Goal: Task Accomplishment & Management: Use online tool/utility

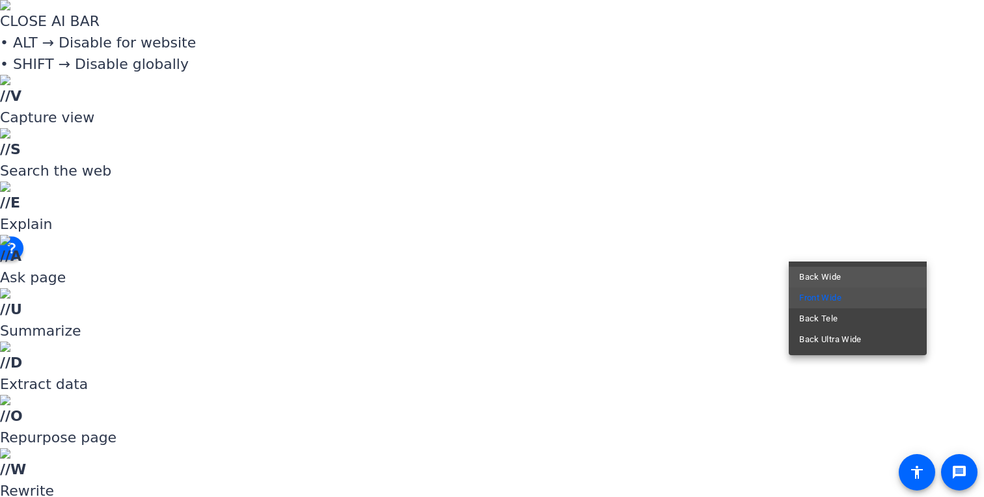
click at [837, 275] on span "Back Wide" at bounding box center [820, 277] width 42 height 16
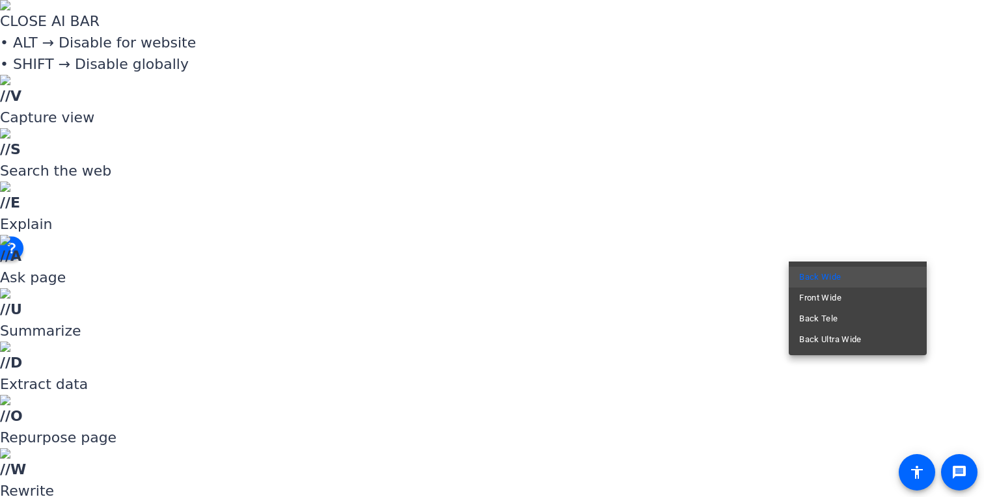
click at [830, 297] on span "Front Wide" at bounding box center [820, 298] width 42 height 16
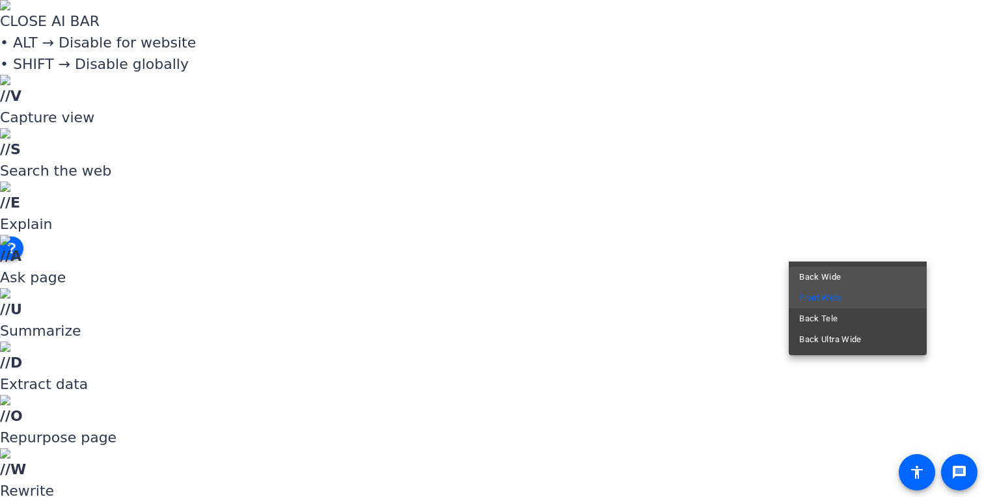
click at [841, 278] on mat-option "Back Wide" at bounding box center [858, 277] width 138 height 21
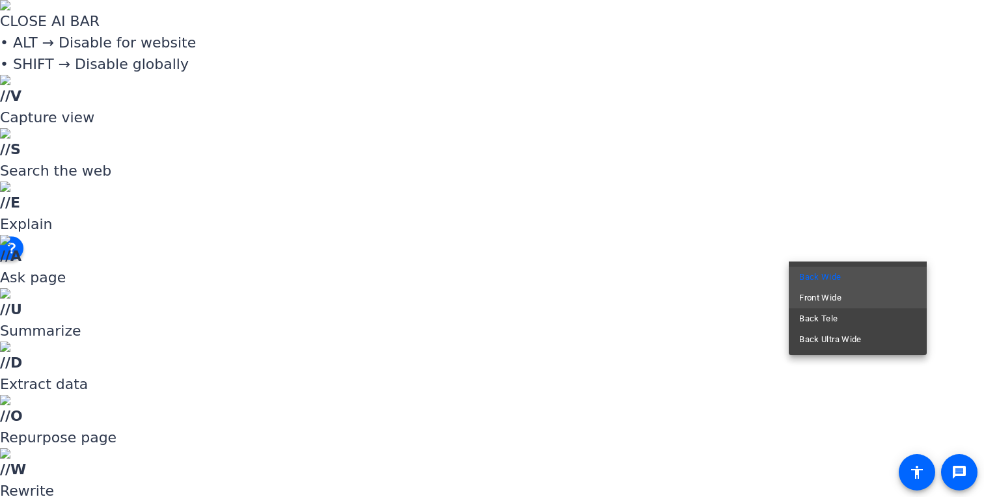
click at [832, 296] on span "Front Wide" at bounding box center [820, 298] width 42 height 16
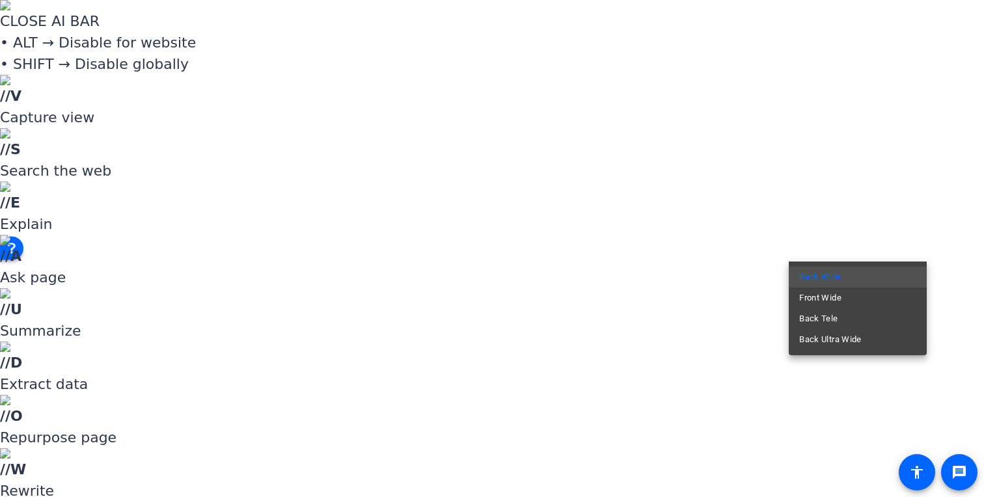
click at [842, 290] on mat-option "Front Wide" at bounding box center [858, 298] width 138 height 21
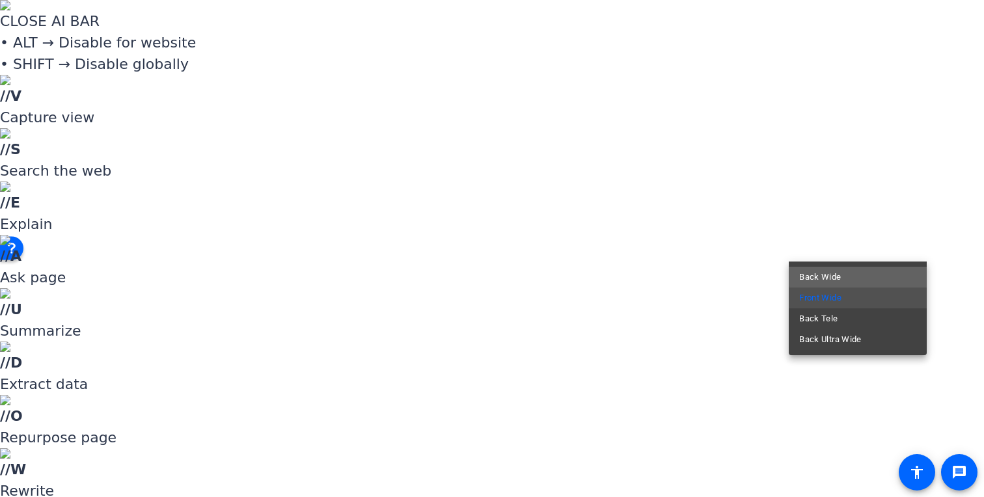
click at [857, 269] on mat-option "Back Wide" at bounding box center [858, 277] width 138 height 21
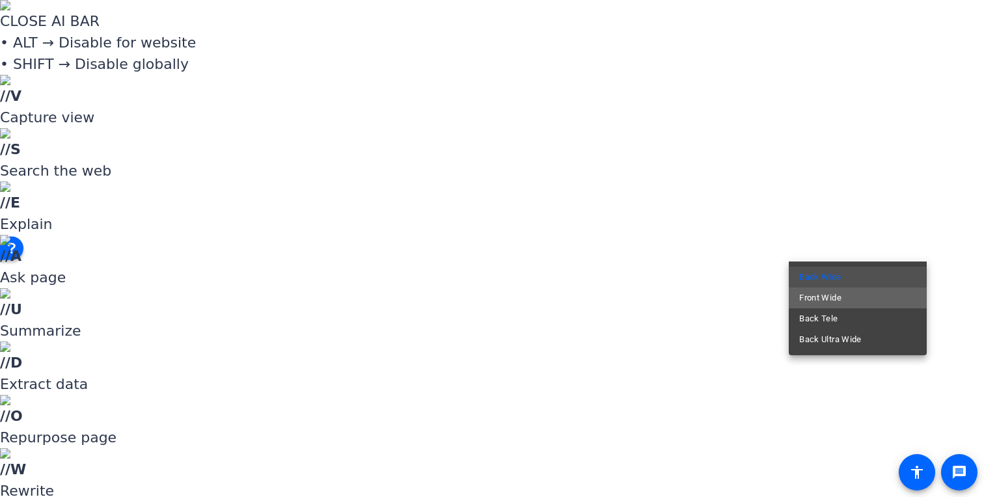
click at [839, 295] on span "Front Wide" at bounding box center [820, 298] width 42 height 16
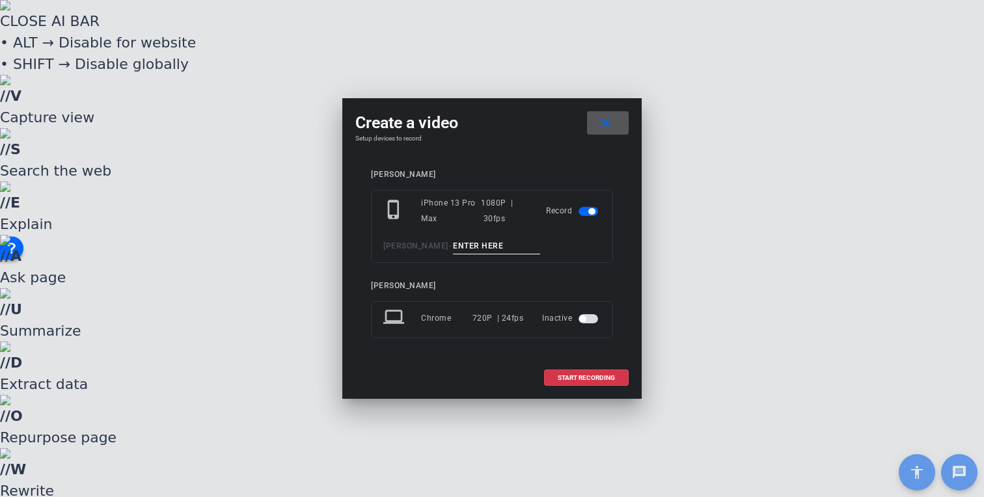
click at [479, 245] on input at bounding box center [496, 246] width 87 height 16
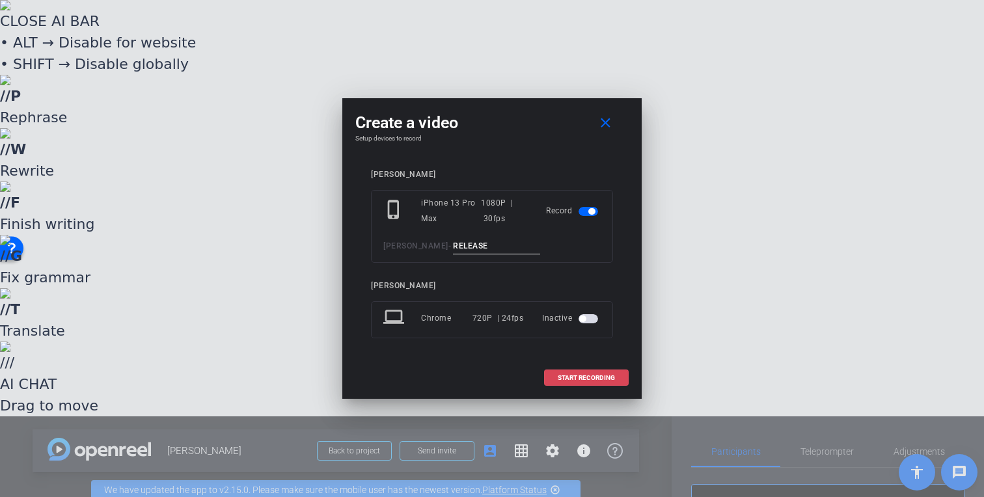
type input "RELEASE"
click at [598, 373] on span at bounding box center [586, 377] width 83 height 31
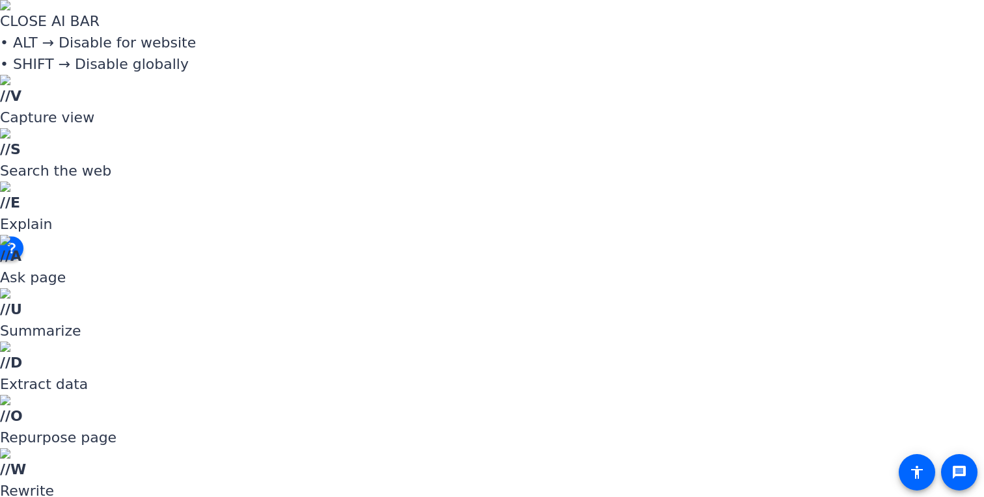
scroll to position [155, 0]
click at [554, 443] on span "Upload" at bounding box center [548, 449] width 52 height 16
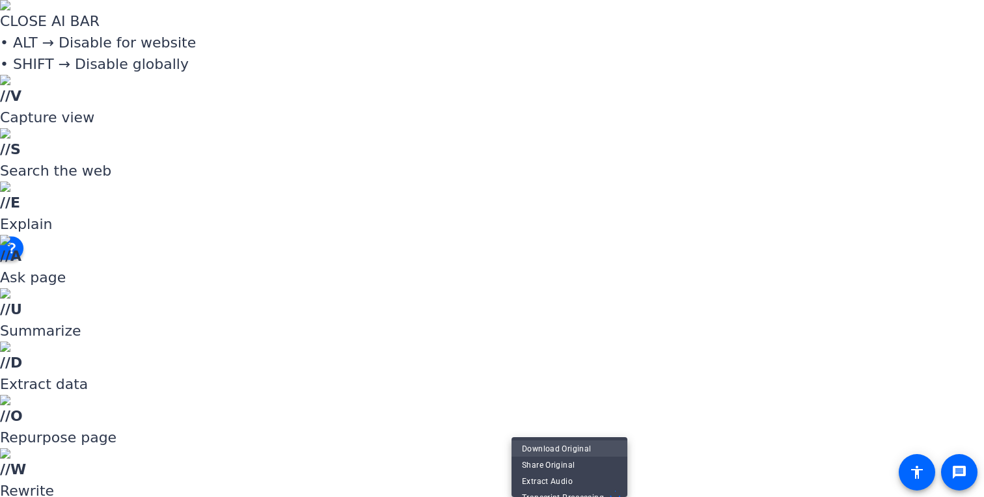
click at [536, 448] on span "Download Original" at bounding box center [569, 449] width 95 height 16
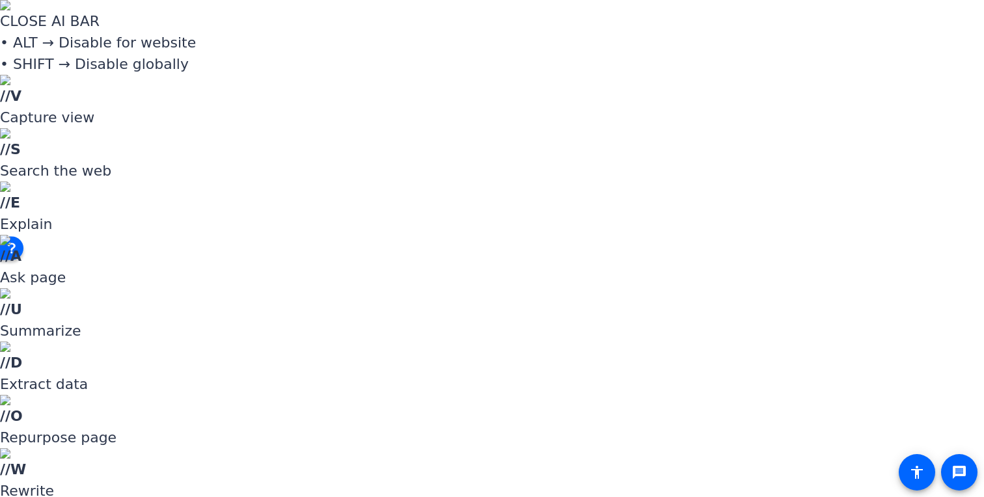
scroll to position [96, 0]
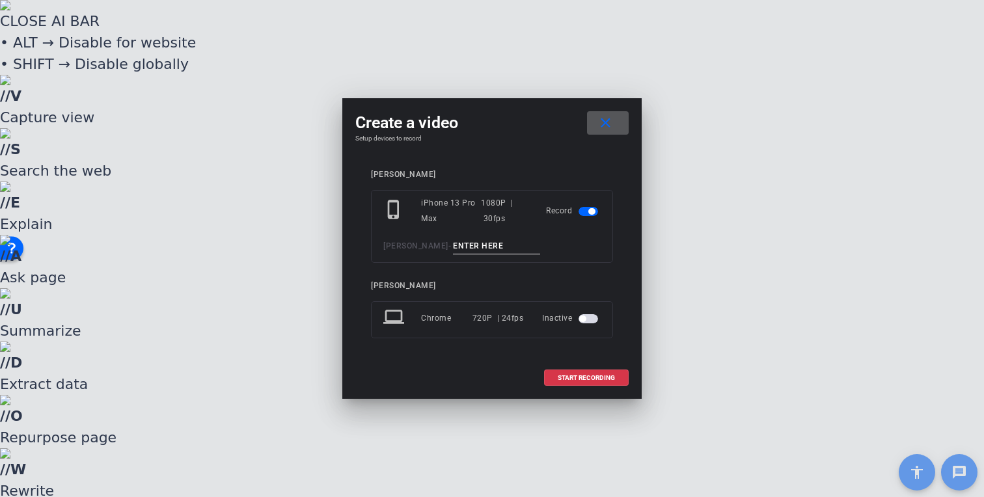
click at [477, 247] on input at bounding box center [496, 246] width 87 height 16
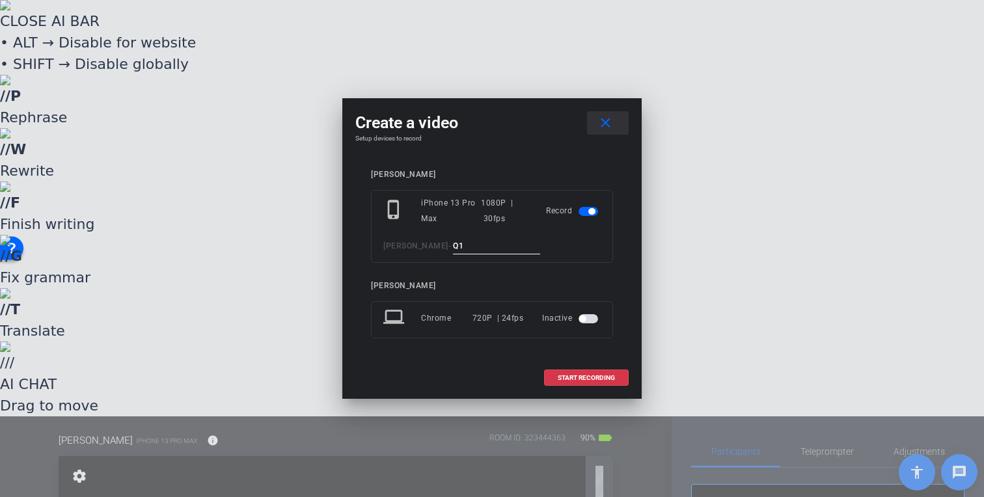
type input "Q1"
click at [608, 125] on mat-icon "close" at bounding box center [605, 123] width 16 height 16
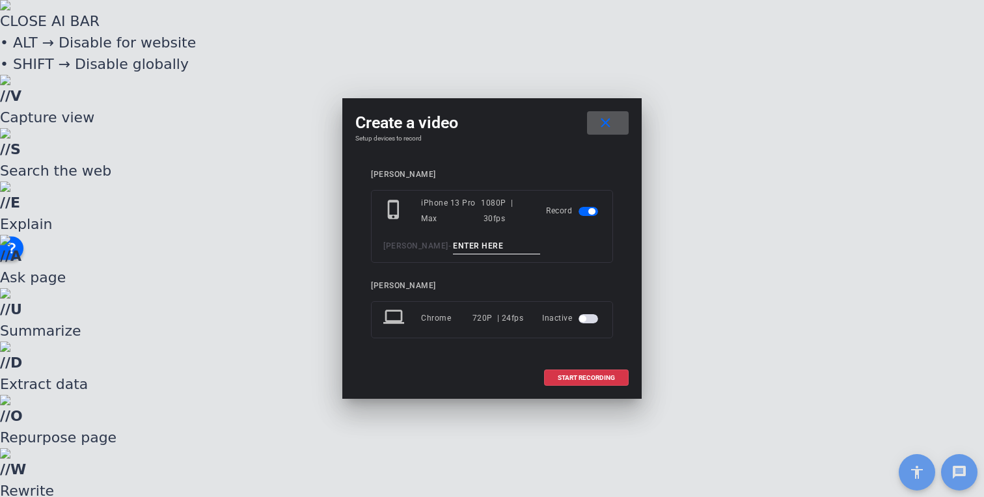
click at [468, 247] on input at bounding box center [496, 246] width 87 height 16
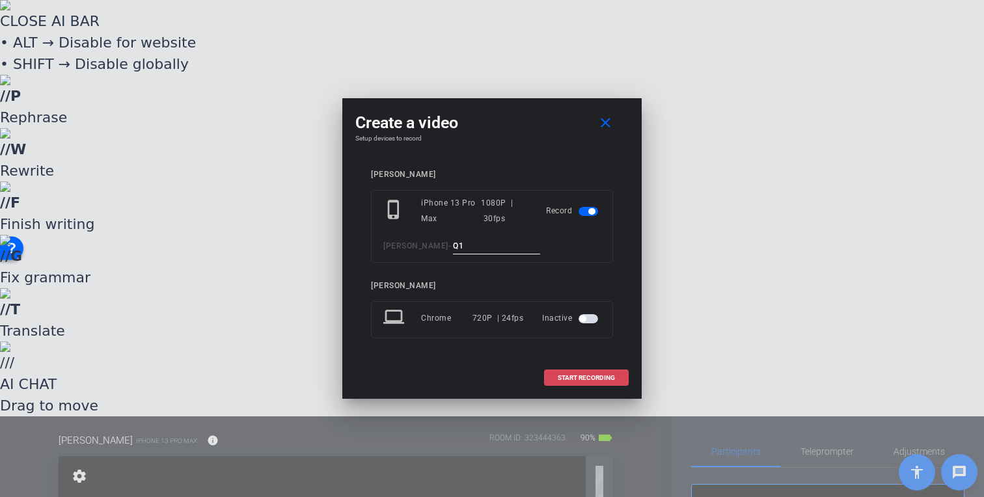
type input "Q1"
click at [613, 379] on span "START RECORDING" at bounding box center [586, 378] width 57 height 7
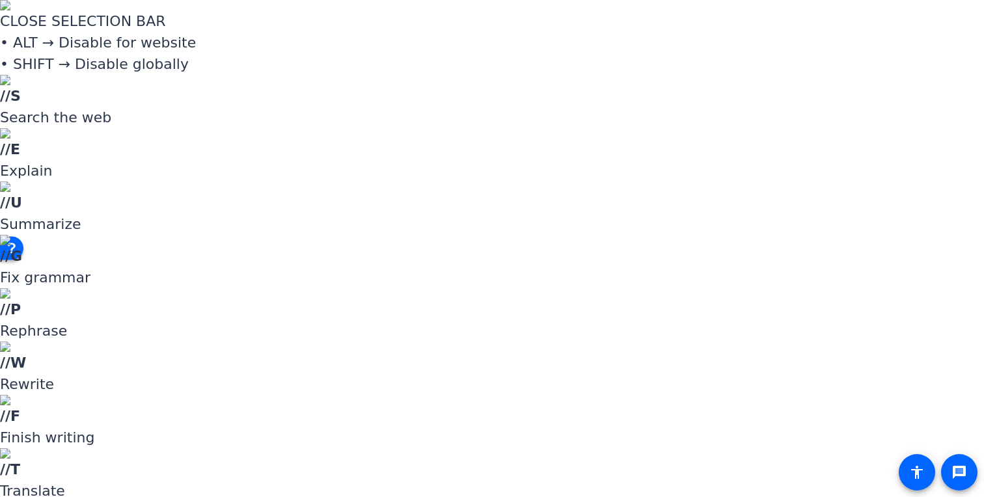
drag, startPoint x: 872, startPoint y: 282, endPoint x: 862, endPoint y: 280, distance: 10.0
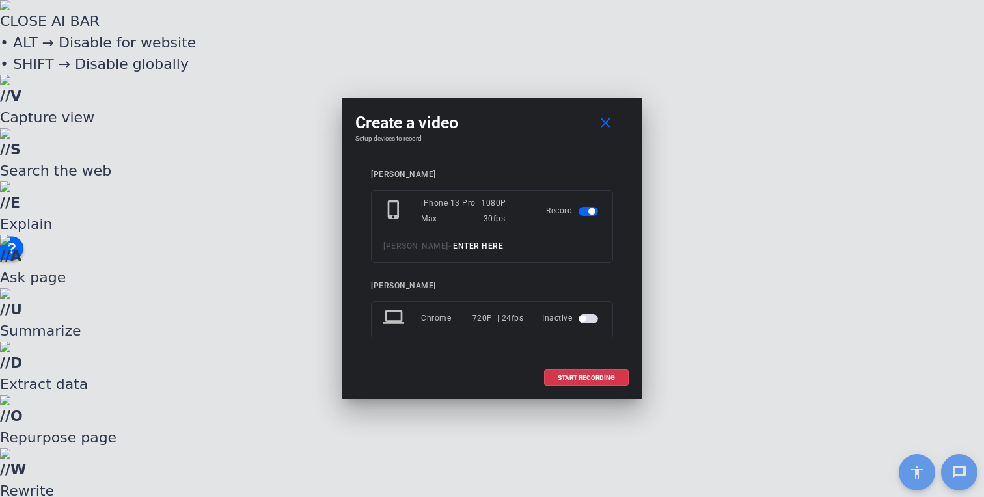
click at [464, 258] on div "phone_iphone iPhone 13 Pro Max 1080P | 30fps Record [PERSON_NAME] -" at bounding box center [492, 226] width 242 height 73
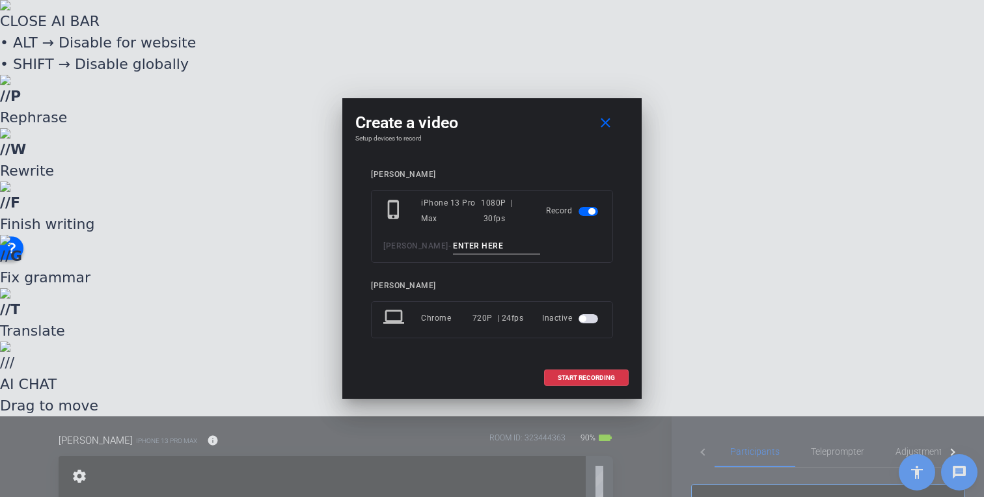
click at [476, 245] on input at bounding box center [496, 246] width 87 height 16
type input "Q1B"
click at [578, 381] on span "START RECORDING" at bounding box center [586, 378] width 57 height 7
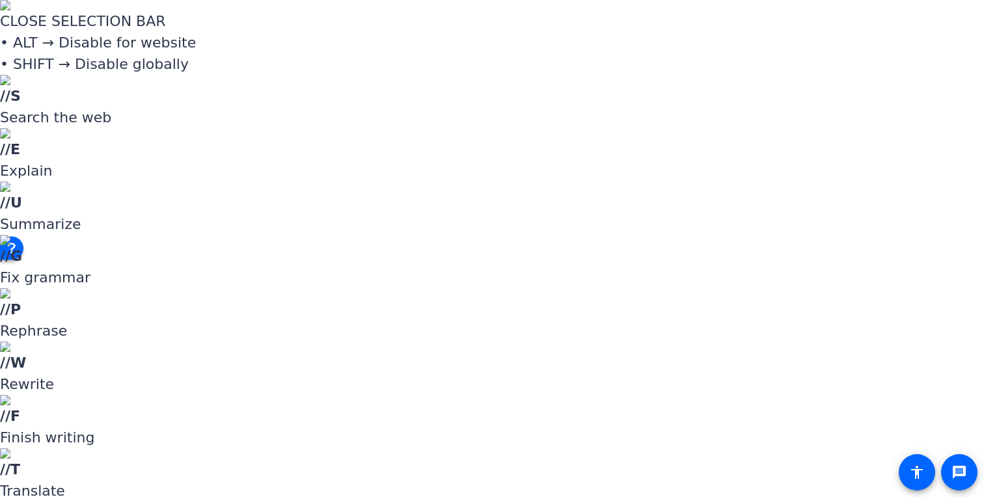
drag, startPoint x: 865, startPoint y: 283, endPoint x: 761, endPoint y: 288, distance: 104.2
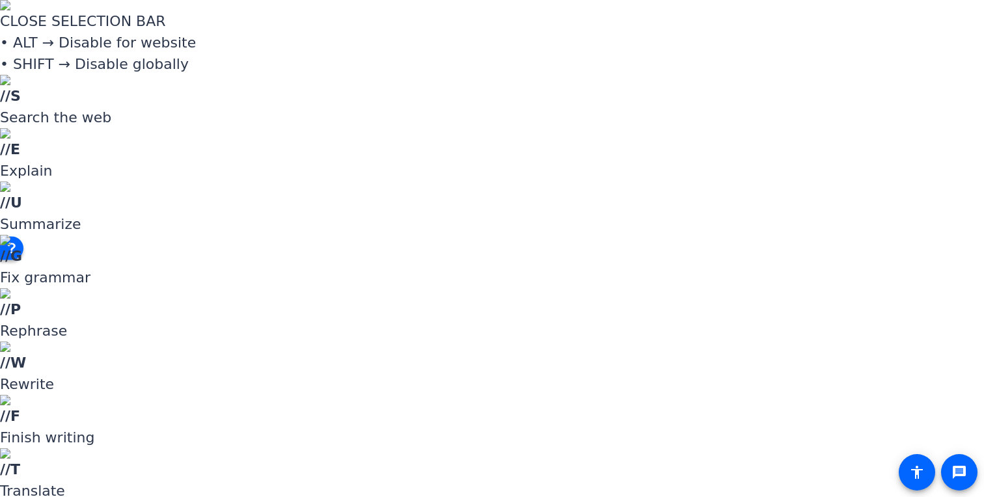
drag, startPoint x: 832, startPoint y: 278, endPoint x: 843, endPoint y: 276, distance: 10.7
drag, startPoint x: 858, startPoint y: 278, endPoint x: 850, endPoint y: 278, distance: 7.2
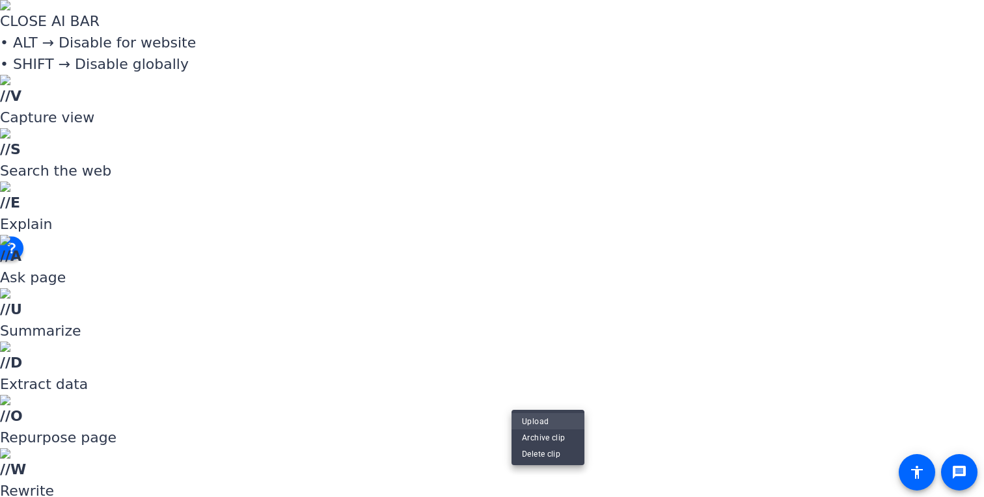
click at [543, 422] on span "Upload" at bounding box center [548, 421] width 52 height 16
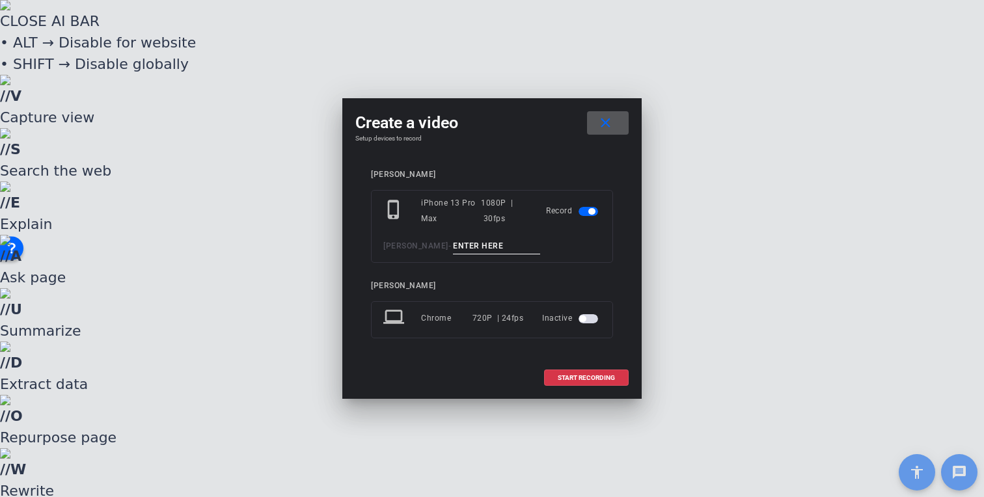
click at [500, 249] on input at bounding box center [496, 246] width 87 height 16
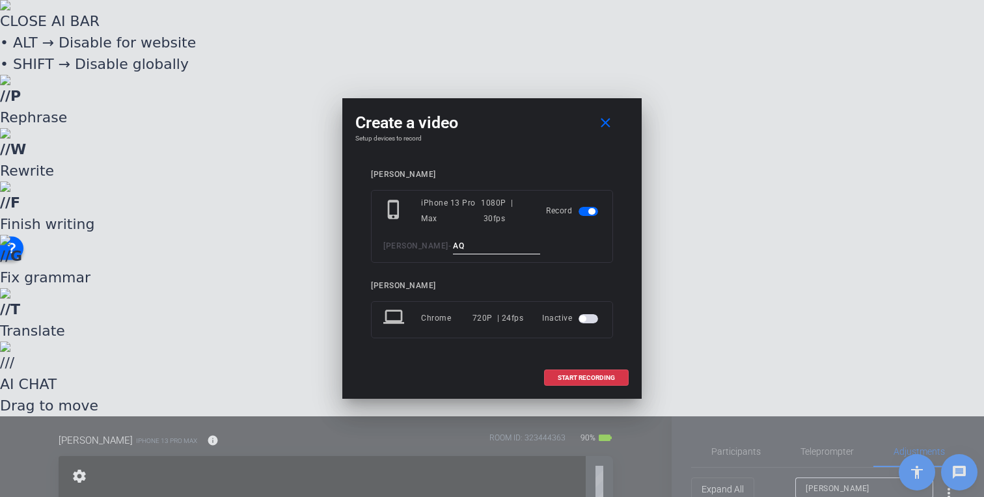
type input "A"
type input "Q2"
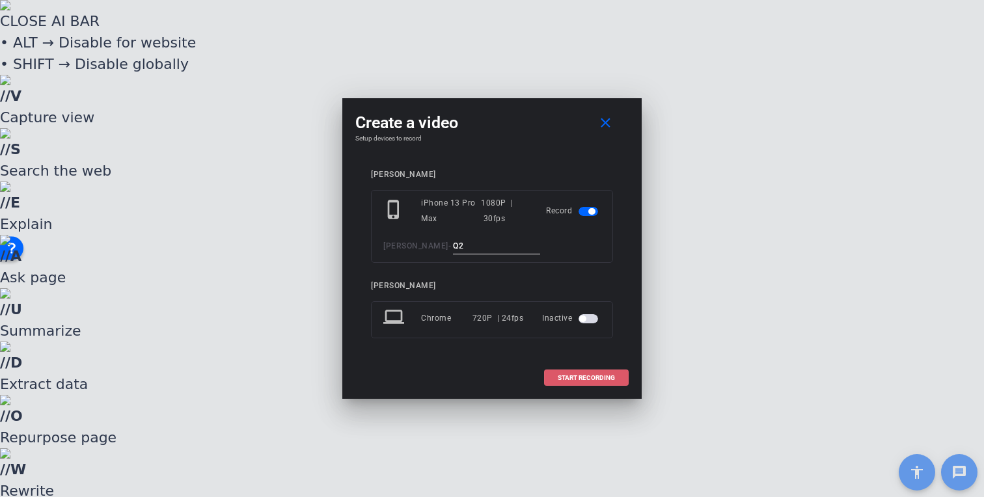
click at [591, 376] on span "START RECORDING" at bounding box center [586, 378] width 57 height 7
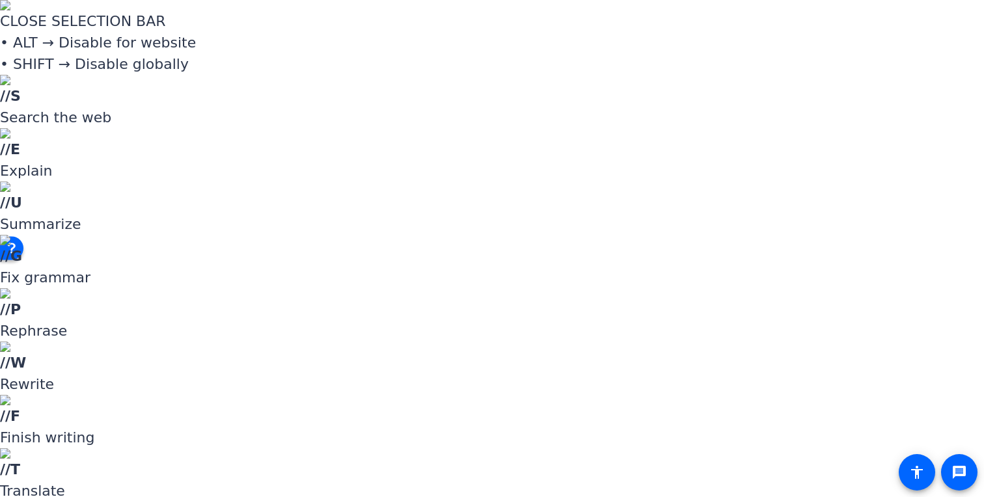
drag, startPoint x: 873, startPoint y: 277, endPoint x: 856, endPoint y: 278, distance: 17.7
drag, startPoint x: 861, startPoint y: 281, endPoint x: 848, endPoint y: 278, distance: 12.6
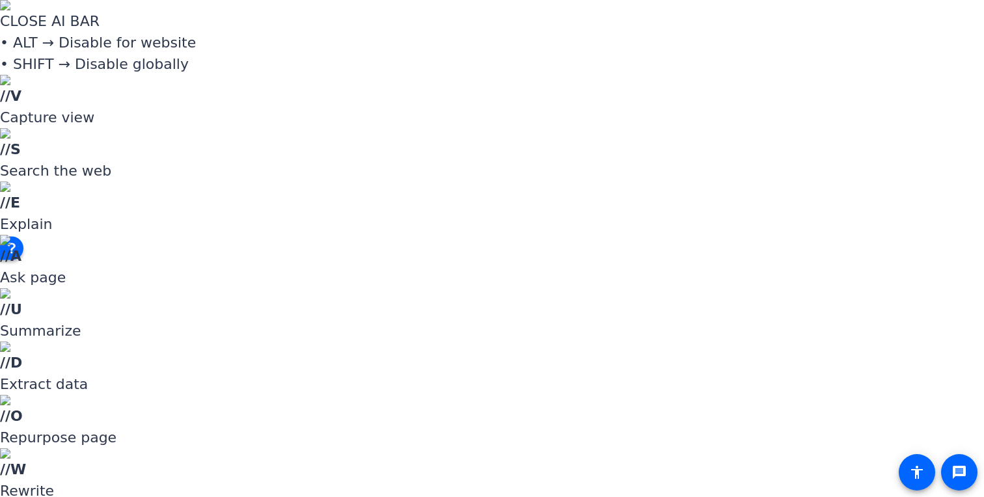
drag, startPoint x: 867, startPoint y: 277, endPoint x: 846, endPoint y: 277, distance: 21.5
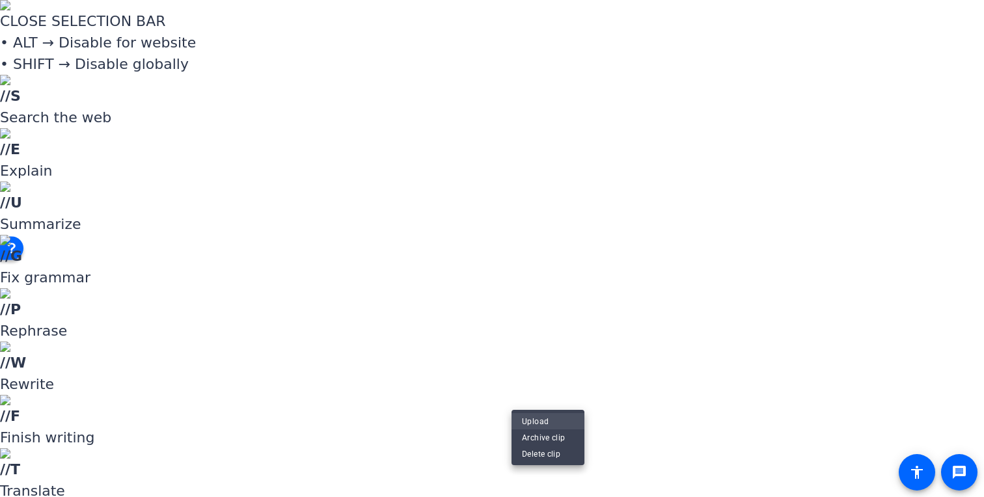
click at [541, 420] on span "Upload" at bounding box center [548, 421] width 52 height 16
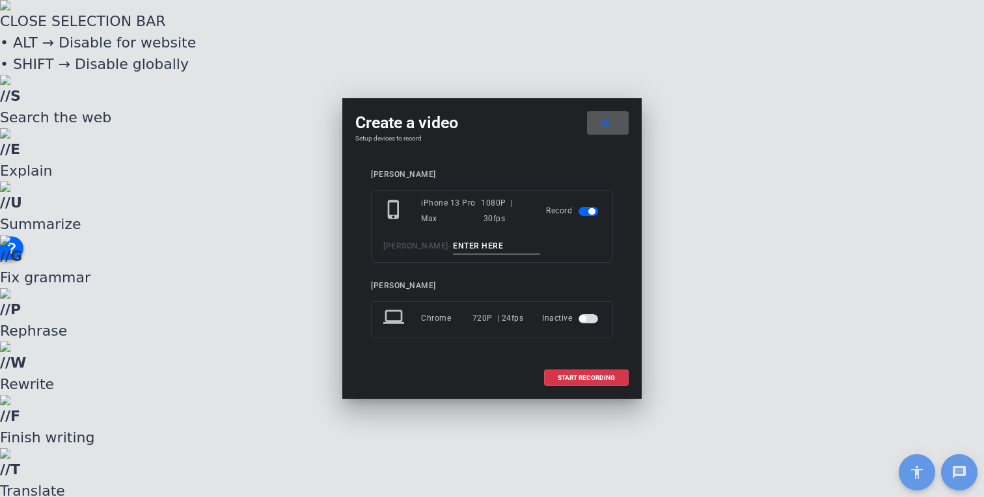
click at [478, 243] on input at bounding box center [496, 246] width 87 height 16
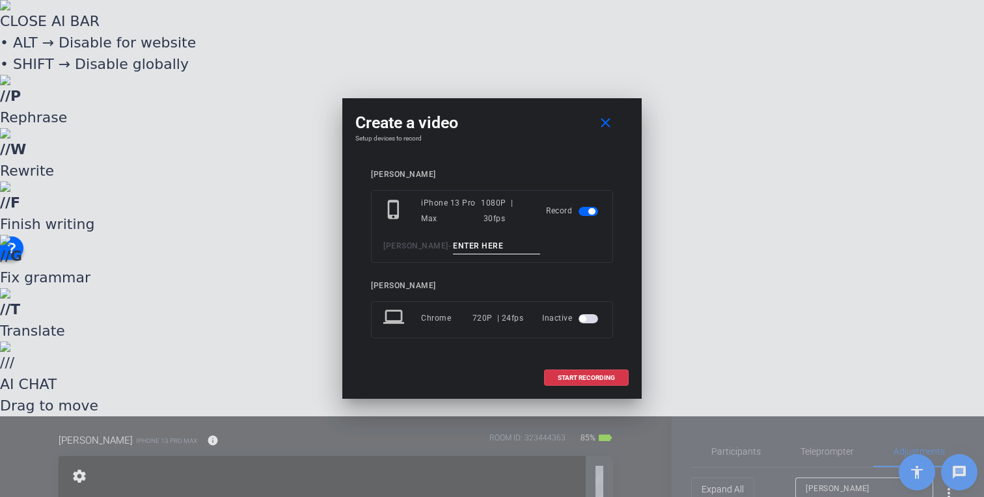
click at [480, 247] on input at bounding box center [496, 246] width 87 height 16
type input "Q4"
click at [586, 381] on span at bounding box center [586, 377] width 83 height 31
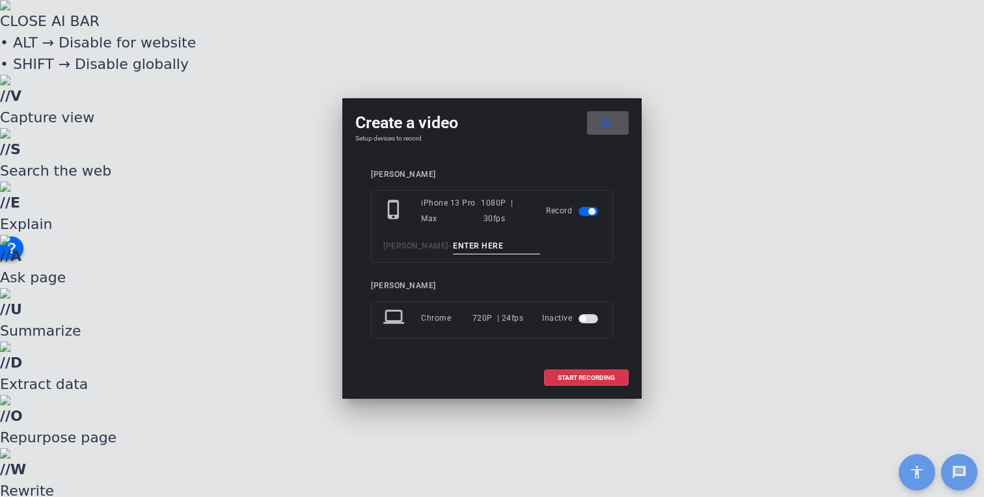
click at [472, 241] on input at bounding box center [496, 246] width 87 height 16
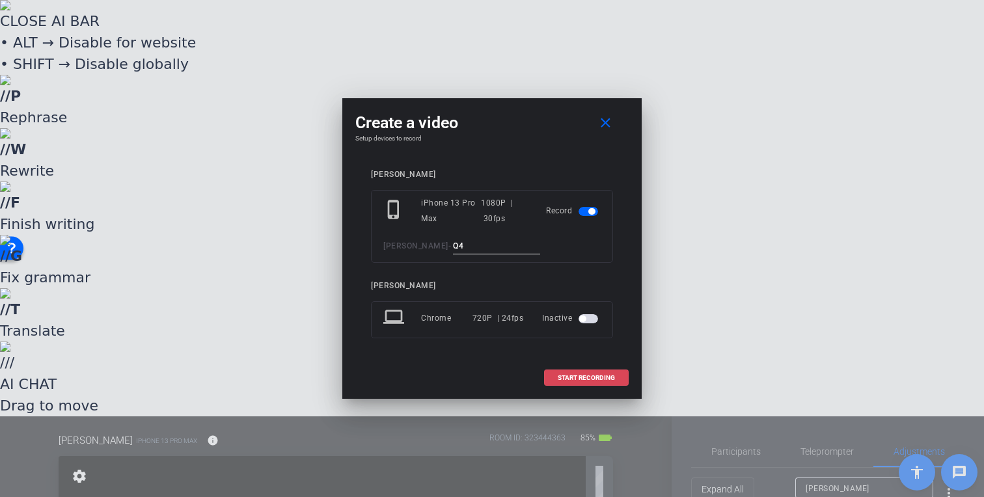
type input "Q4"
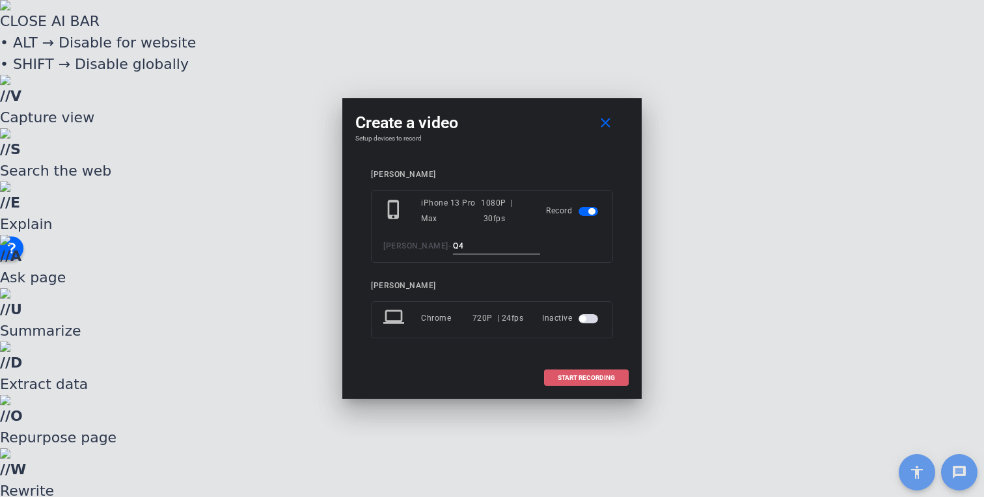
click at [602, 379] on span "START RECORDING" at bounding box center [586, 378] width 57 height 7
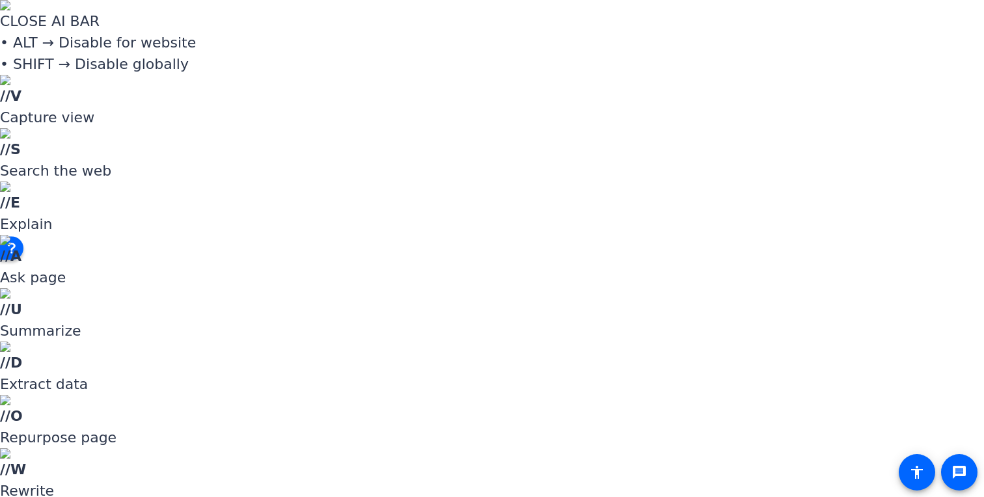
scroll to position [301, 0]
click at [537, 394] on span "Upload" at bounding box center [548, 398] width 52 height 16
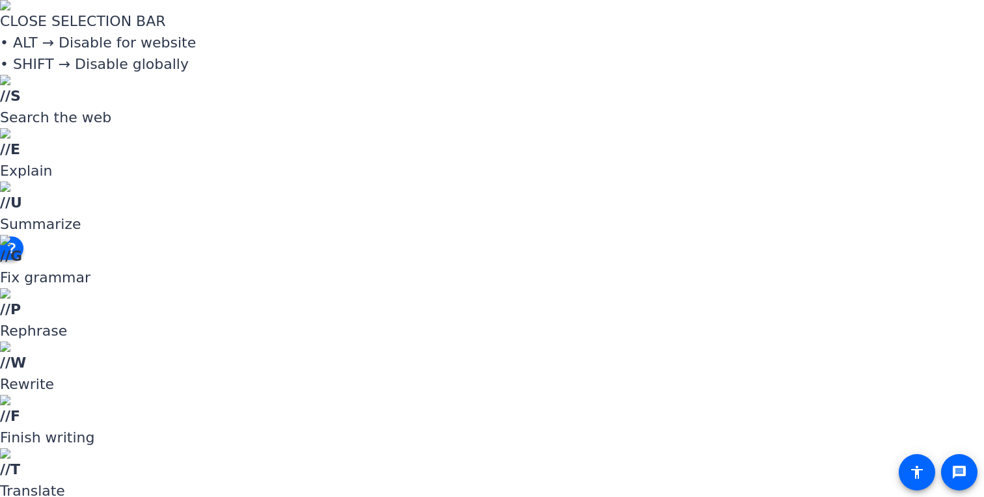
drag, startPoint x: 858, startPoint y: 280, endPoint x: 850, endPoint y: 280, distance: 7.2
drag, startPoint x: 860, startPoint y: 283, endPoint x: 842, endPoint y: 284, distance: 17.6
drag, startPoint x: 861, startPoint y: 279, endPoint x: 849, endPoint y: 280, distance: 11.7
drag, startPoint x: 861, startPoint y: 279, endPoint x: 852, endPoint y: 279, distance: 9.1
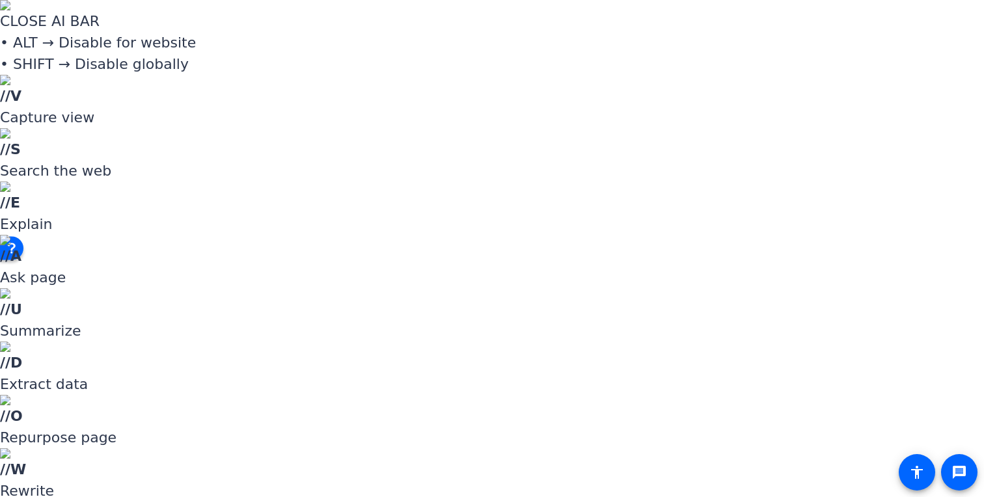
scroll to position [0, 0]
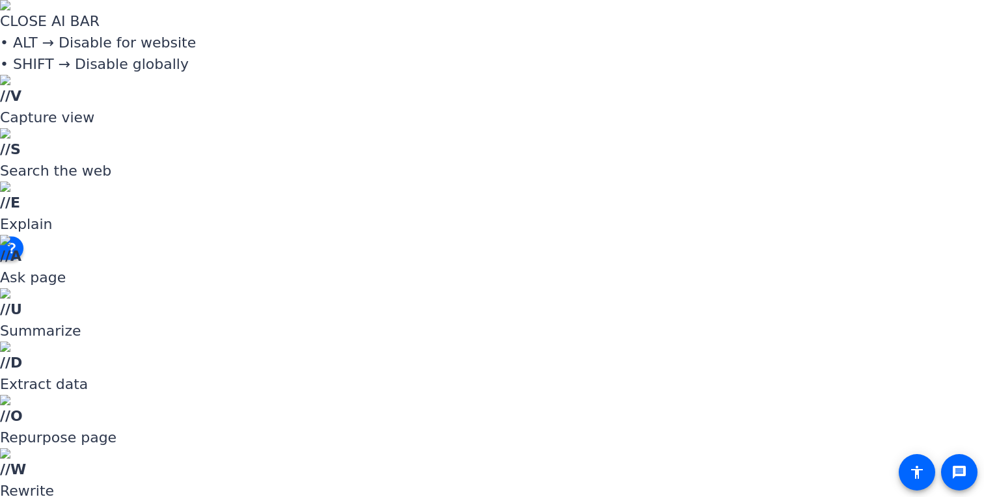
click at [555, 383] on span "Upload" at bounding box center [548, 379] width 52 height 16
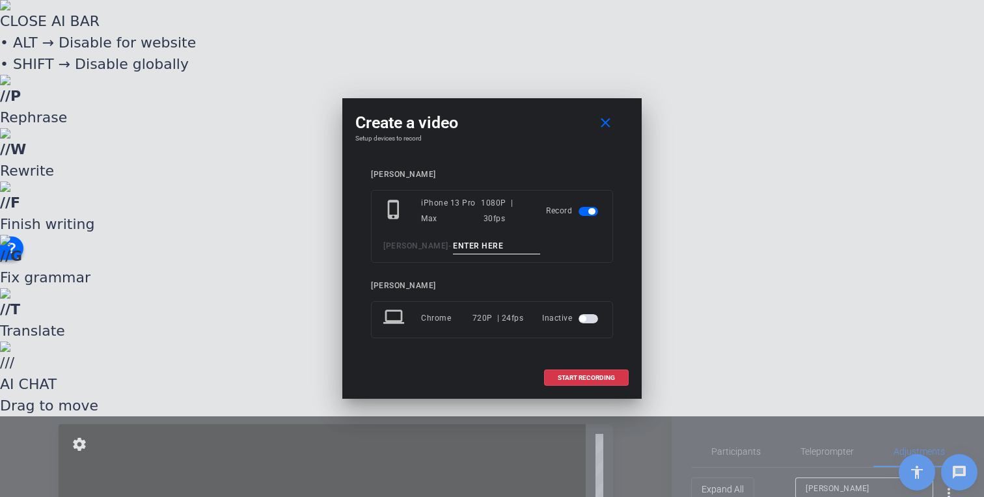
click at [507, 246] on input at bounding box center [496, 246] width 87 height 16
click at [480, 245] on input at bounding box center [496, 246] width 87 height 16
type input "Q11"
click at [584, 379] on span "START RECORDING" at bounding box center [586, 378] width 57 height 7
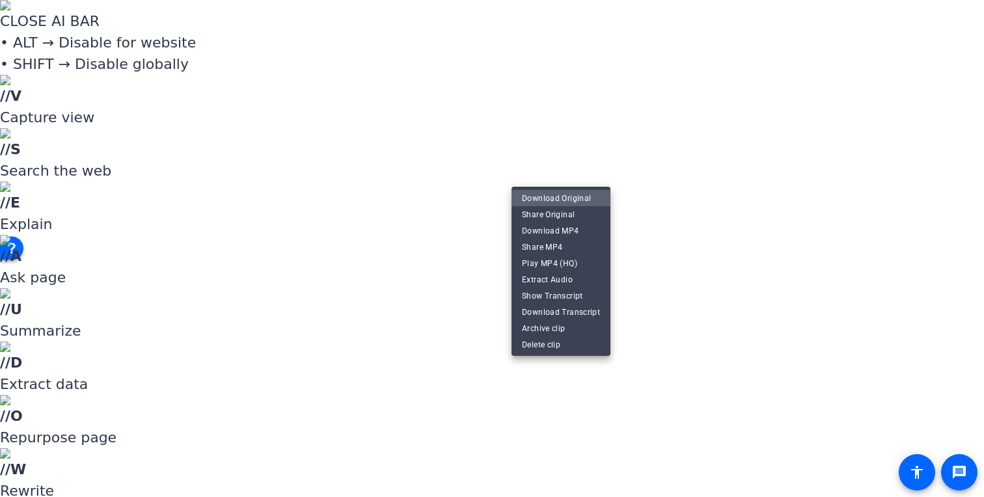
click at [578, 200] on span "Download Original" at bounding box center [561, 198] width 78 height 16
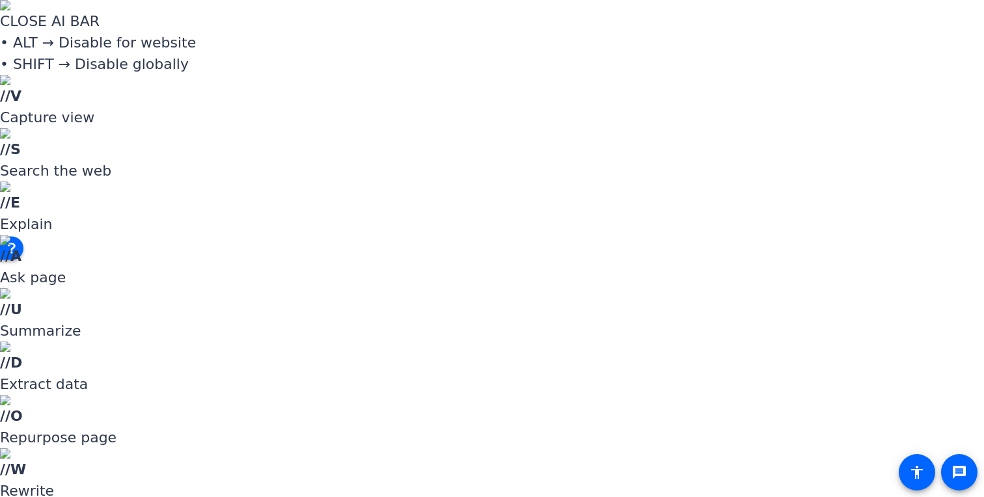
scroll to position [104, 0]
click at [562, 366] on span "Upload" at bounding box center [548, 367] width 52 height 16
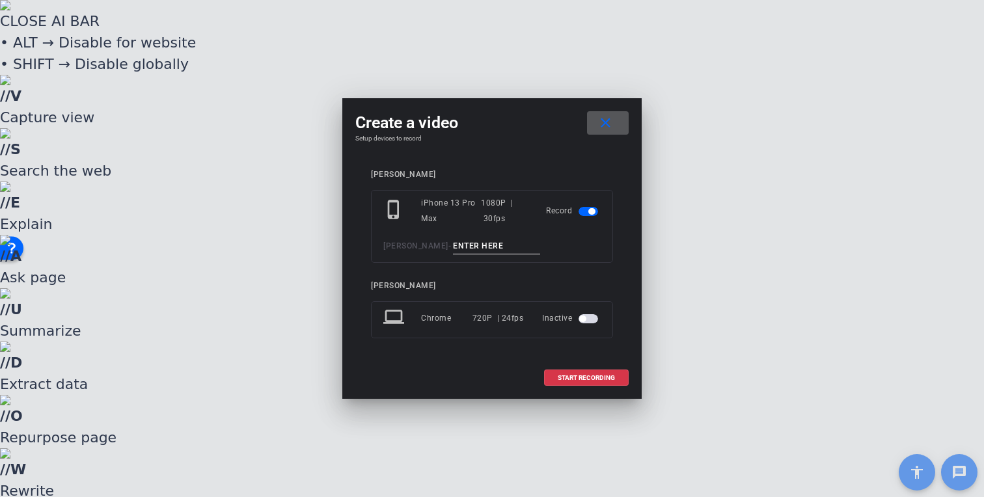
click at [492, 246] on input at bounding box center [496, 246] width 87 height 16
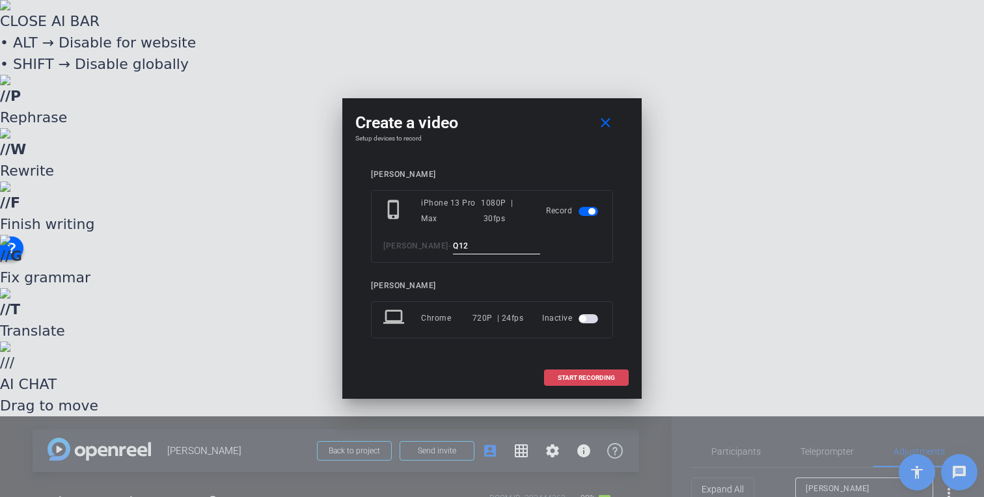
type input "Q12"
click at [582, 377] on span "START RECORDING" at bounding box center [586, 378] width 57 height 7
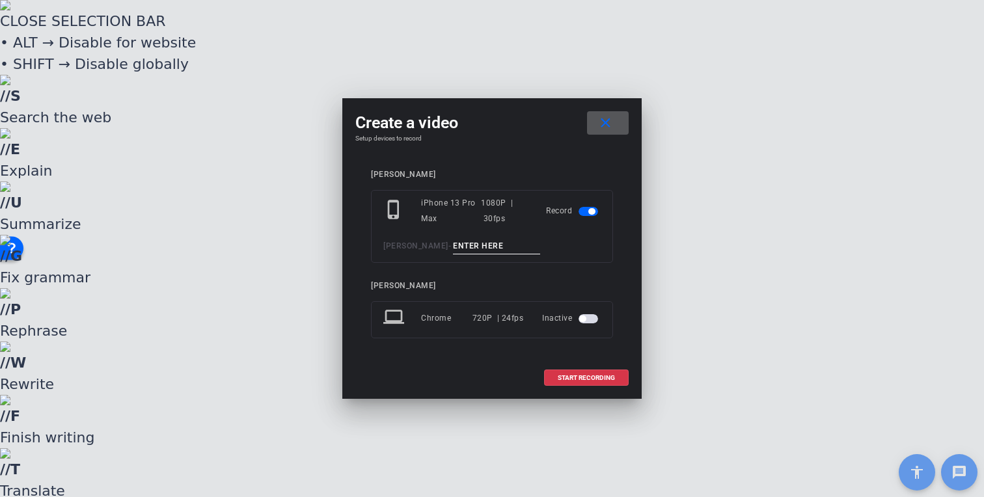
click at [468, 246] on input at bounding box center [496, 246] width 87 height 16
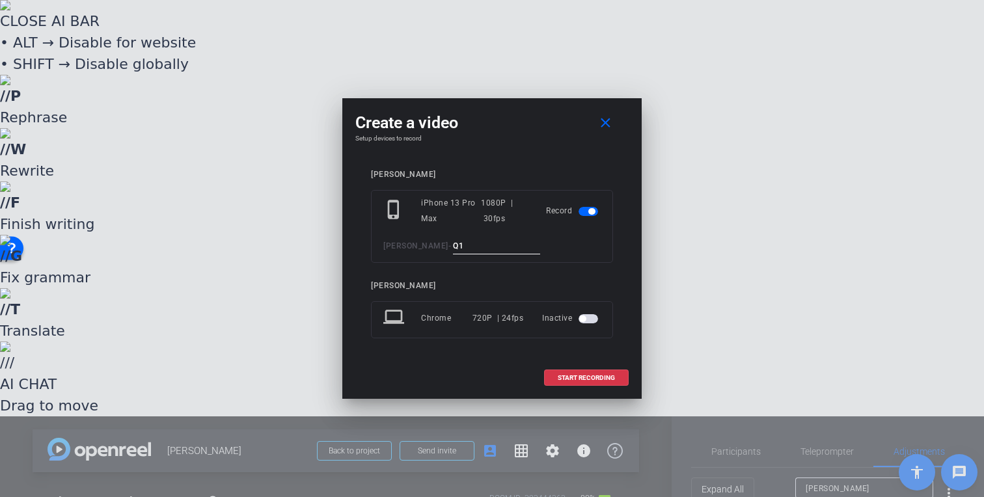
type input "Q15"
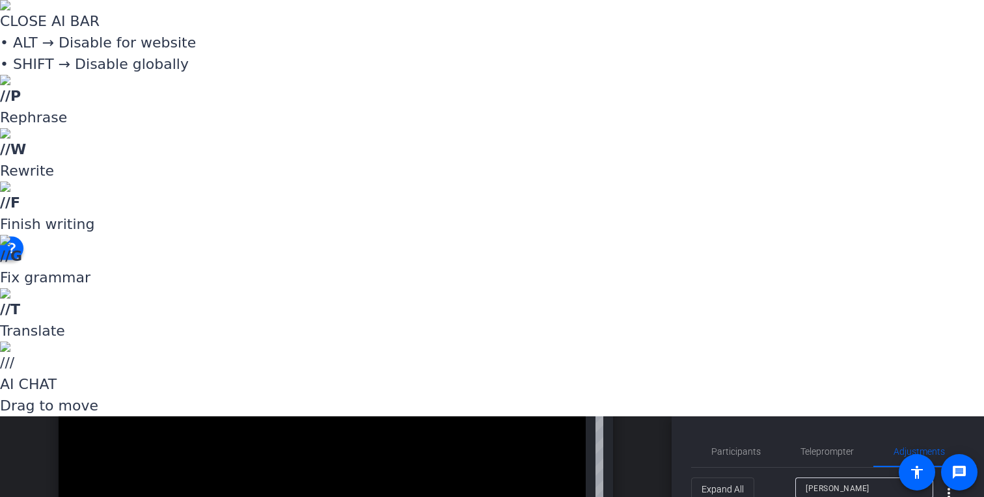
scroll to position [291, 0]
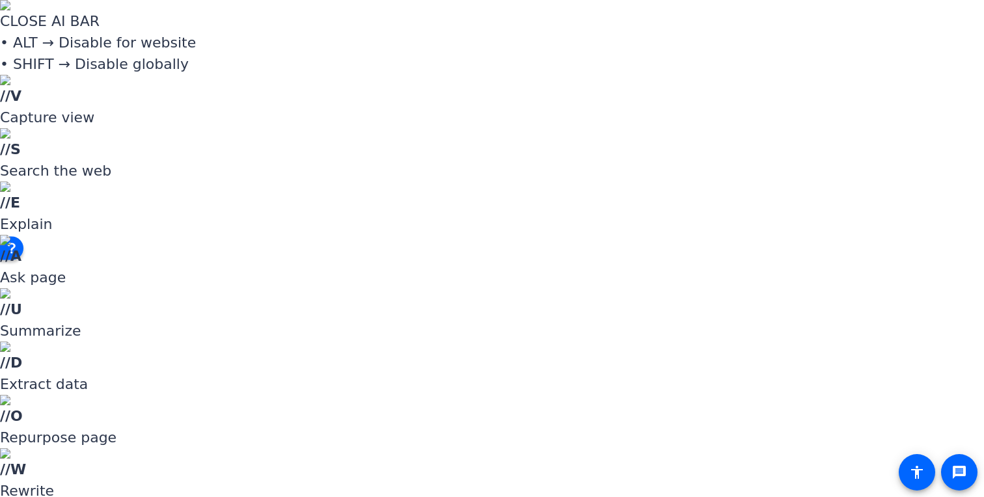
click at [537, 265] on span "Upload" at bounding box center [548, 267] width 52 height 16
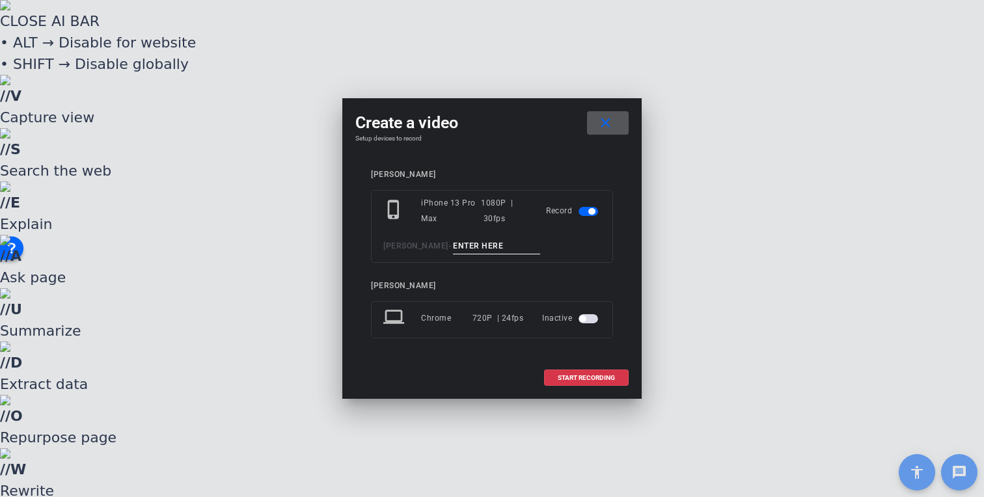
click at [488, 241] on input at bounding box center [496, 246] width 87 height 16
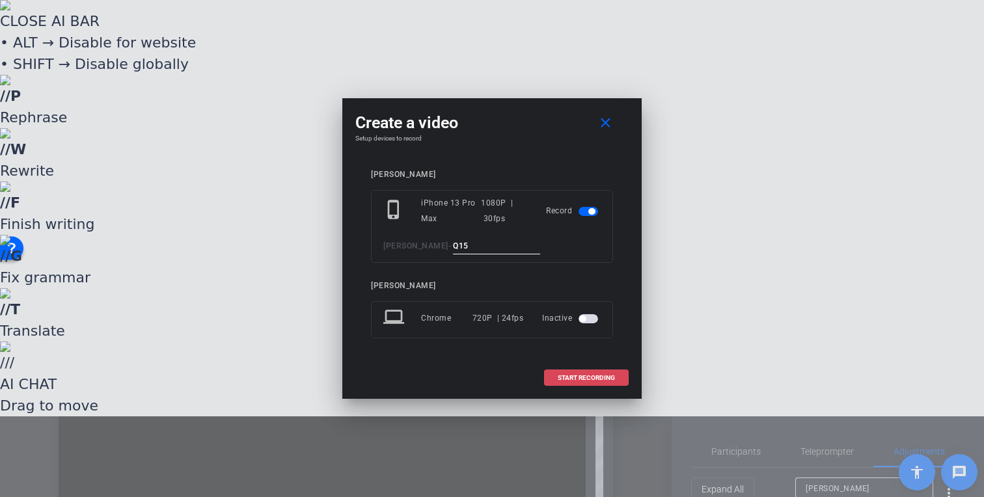
type input "Q15"
click at [585, 375] on span "START RECORDING" at bounding box center [586, 378] width 57 height 7
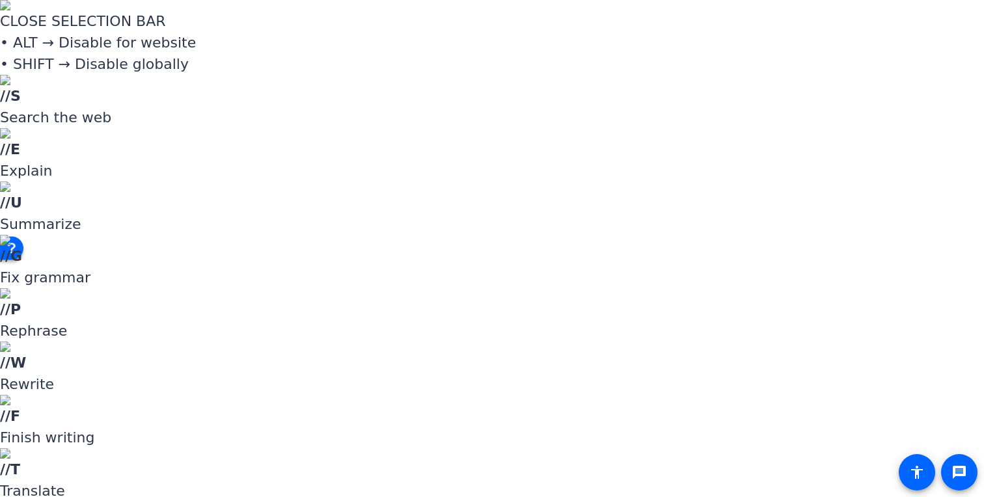
drag, startPoint x: 860, startPoint y: 275, endPoint x: 851, endPoint y: 279, distance: 9.6
drag, startPoint x: 863, startPoint y: 277, endPoint x: 850, endPoint y: 277, distance: 13.0
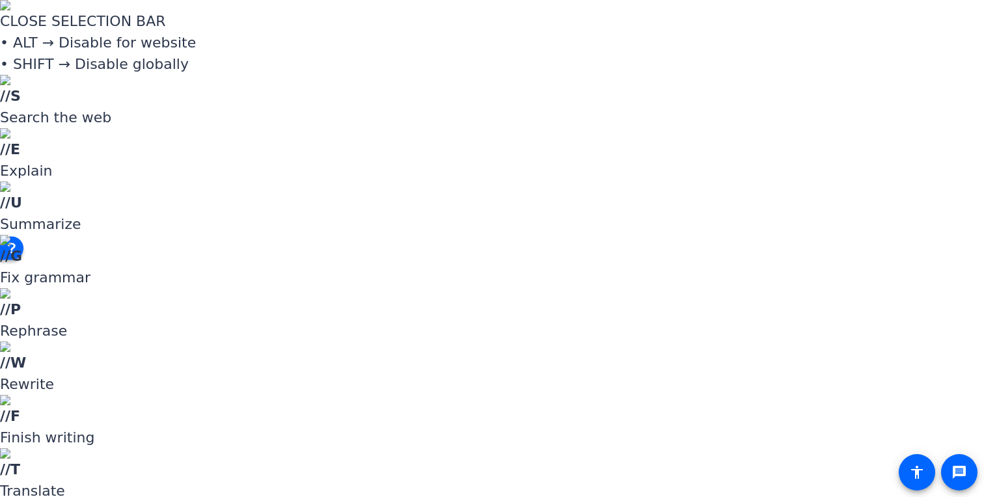
click at [551, 370] on span "Upload" at bounding box center [548, 374] width 52 height 16
click at [576, 331] on div at bounding box center [492, 248] width 984 height 497
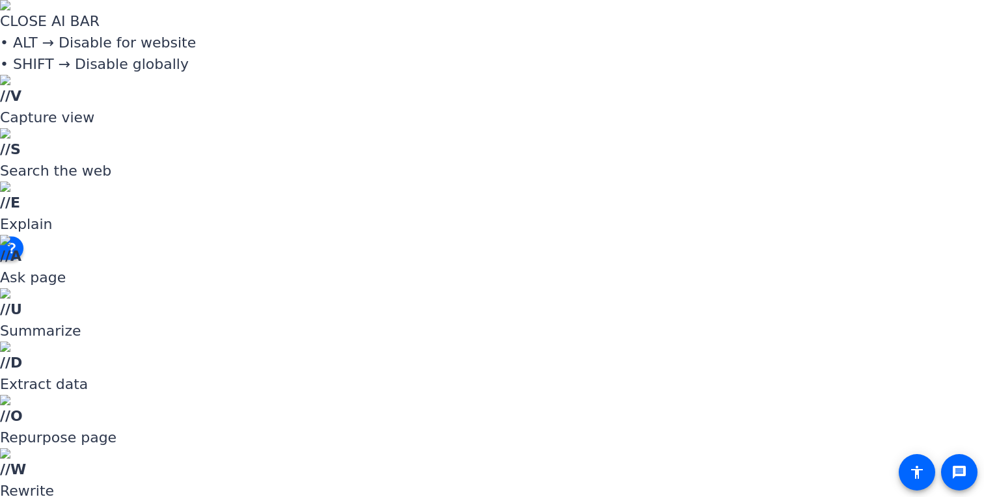
scroll to position [0, 0]
